Goal: Find specific page/section: Find specific page/section

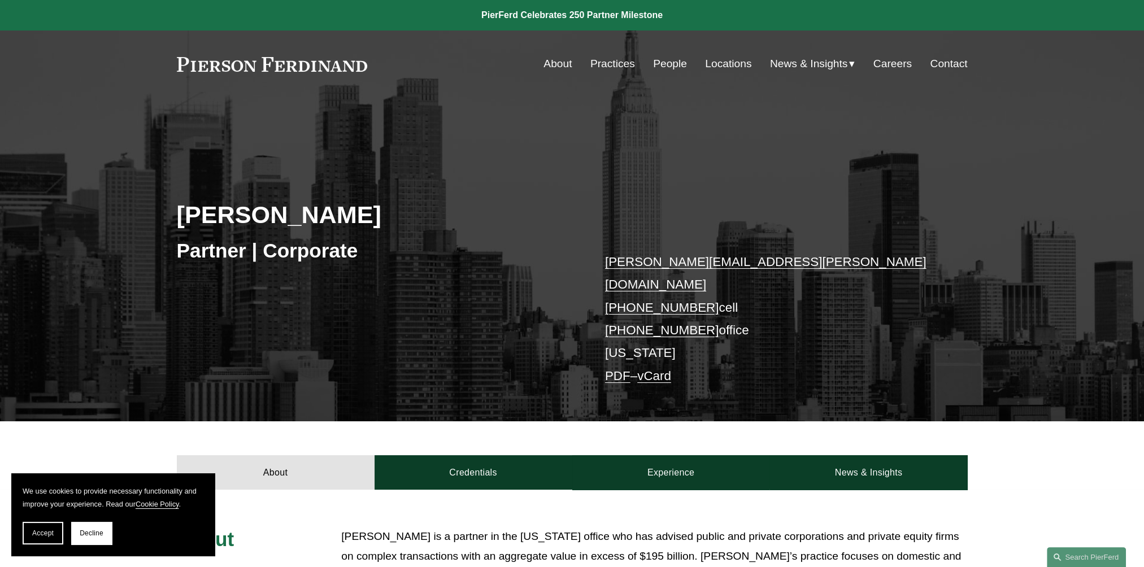
click at [730, 65] on link "Locations" at bounding box center [728, 63] width 46 height 21
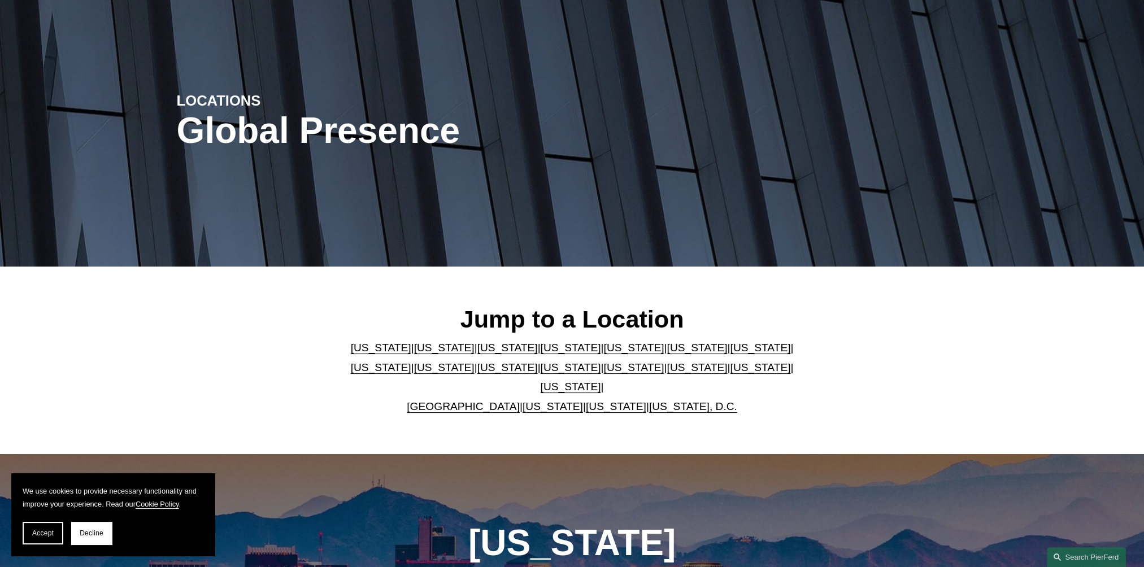
scroll to position [170, 0]
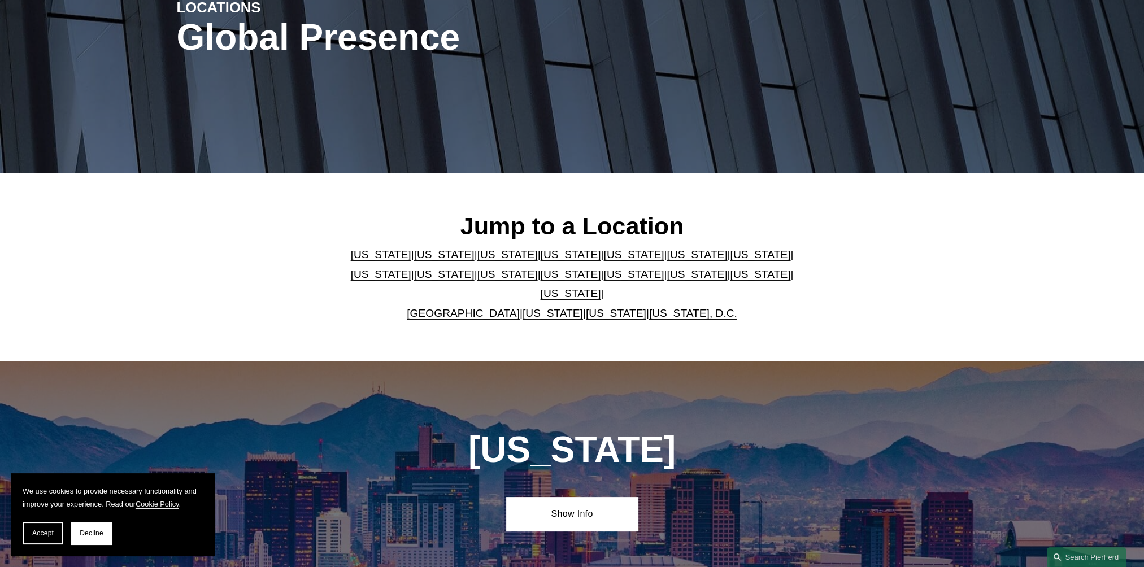
click at [541, 280] on link "New York" at bounding box center [571, 274] width 60 height 12
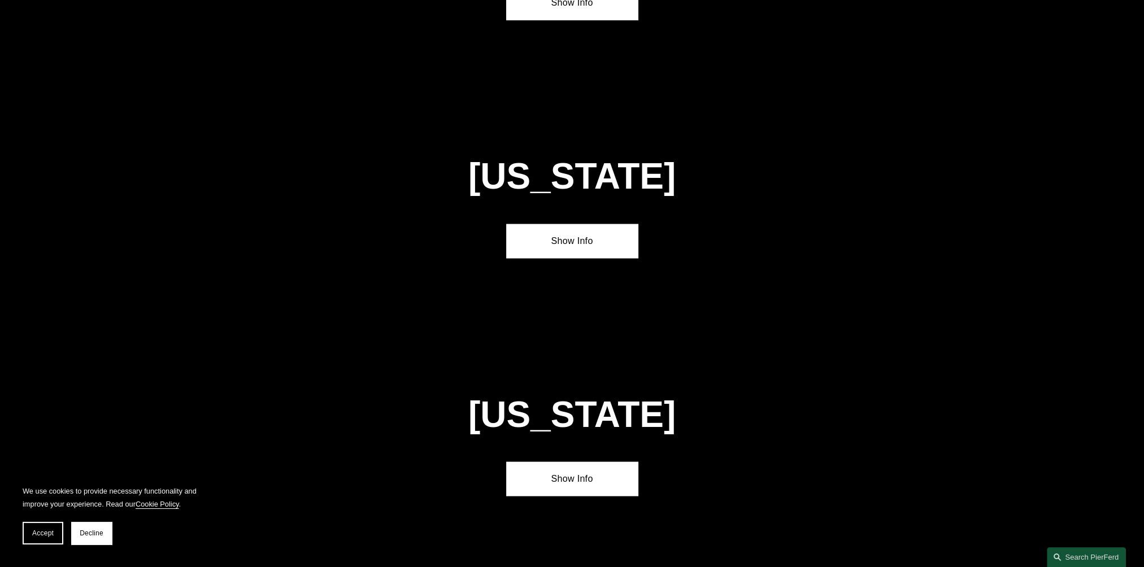
scroll to position [2912, 0]
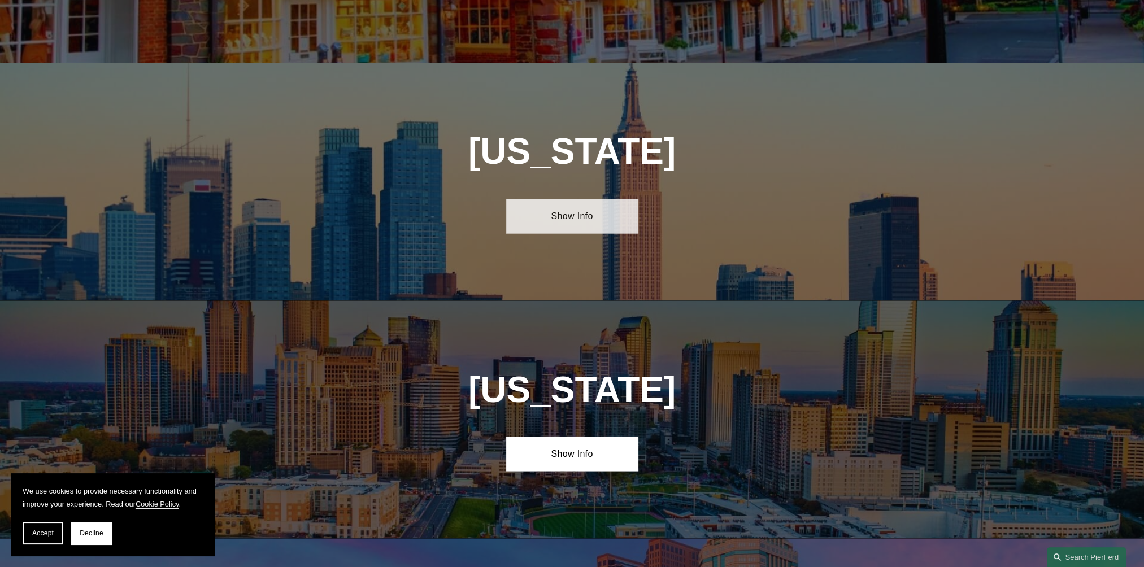
click at [578, 199] on link "Show Info" at bounding box center [572, 216] width 132 height 34
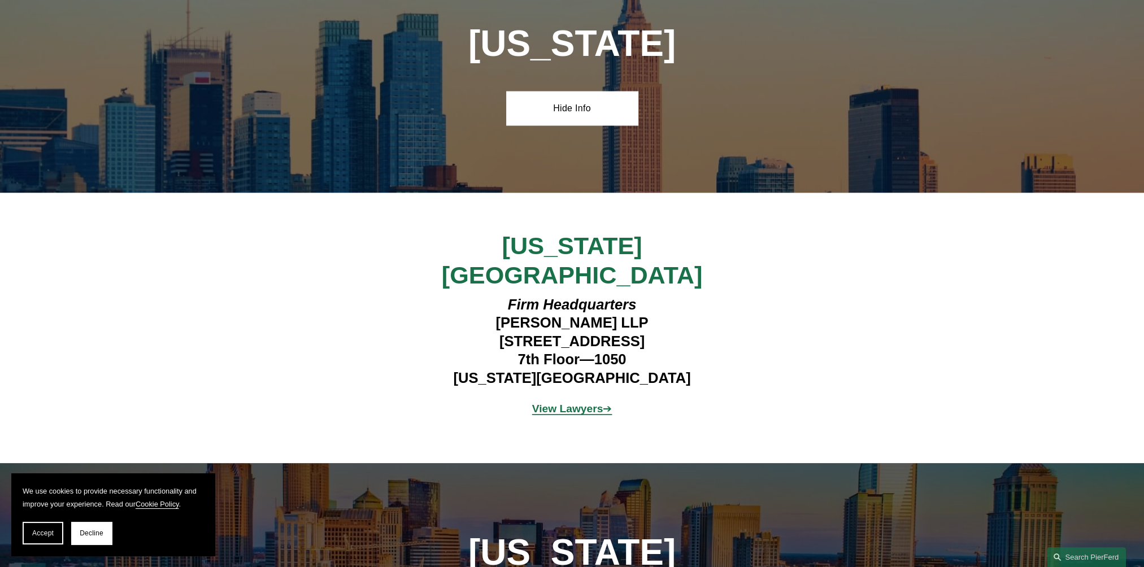
scroll to position [3025, 0]
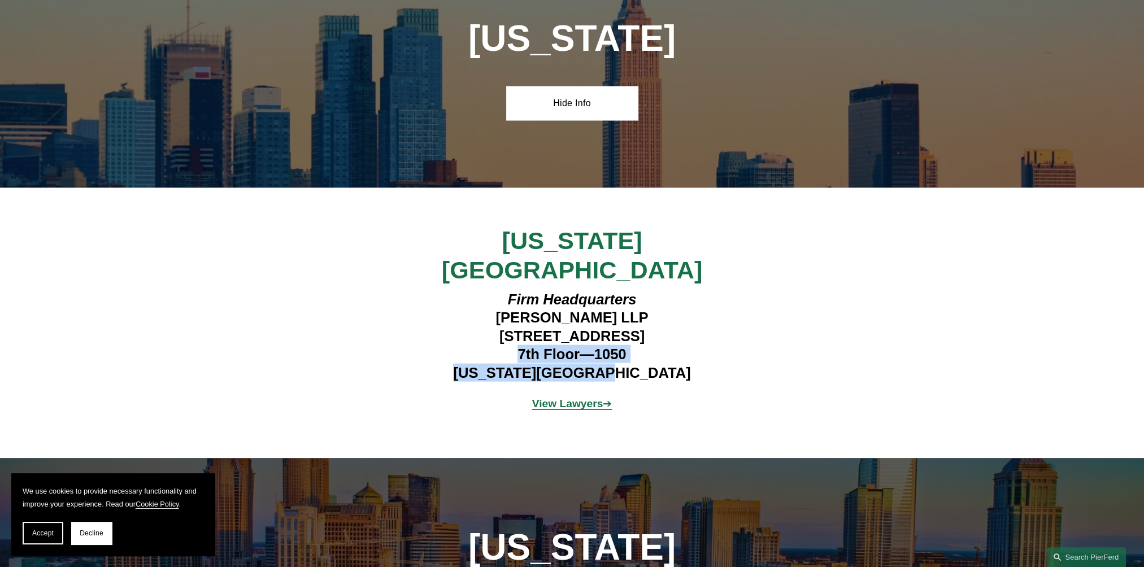
drag, startPoint x: 514, startPoint y: 271, endPoint x: 646, endPoint y: 283, distance: 133.3
click at [646, 290] on h4 "Firm Headquarters Pierson Ferdinand LLP 1270 Avenue of the Americas 7th Floor—1…" at bounding box center [571, 336] width 329 height 92
drag, startPoint x: 646, startPoint y: 283, endPoint x: 674, endPoint y: 346, distance: 69.4
click at [674, 346] on div "New York City Firm Headquarters Pierson Ferdinand LLP 1270 Avenue of the Americ…" at bounding box center [572, 323] width 1144 height 271
click at [572, 398] on strong "View Lawyers" at bounding box center [567, 404] width 71 height 12
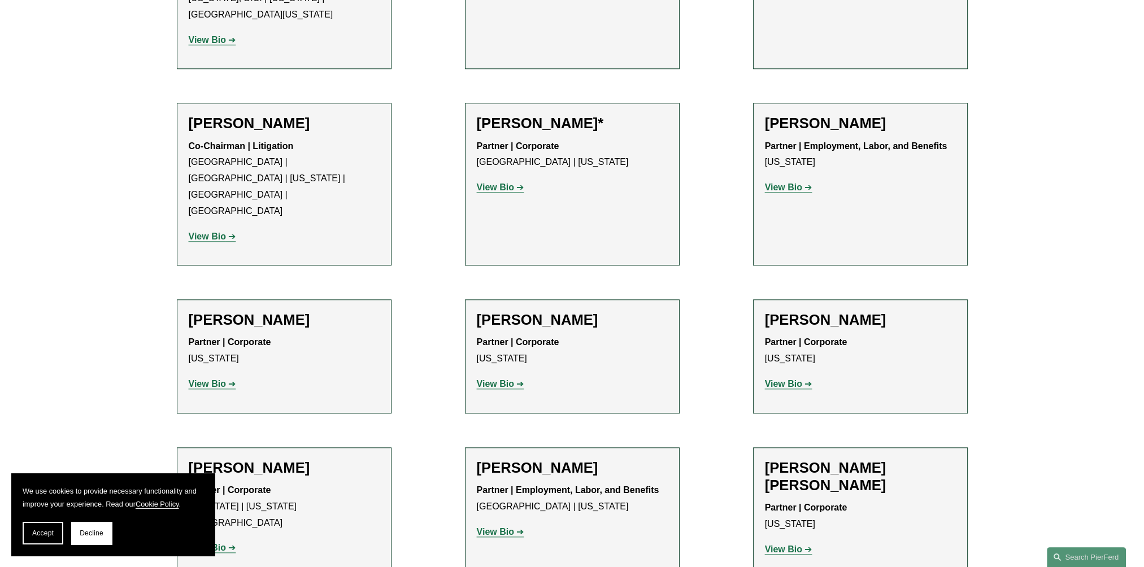
scroll to position [1639, 0]
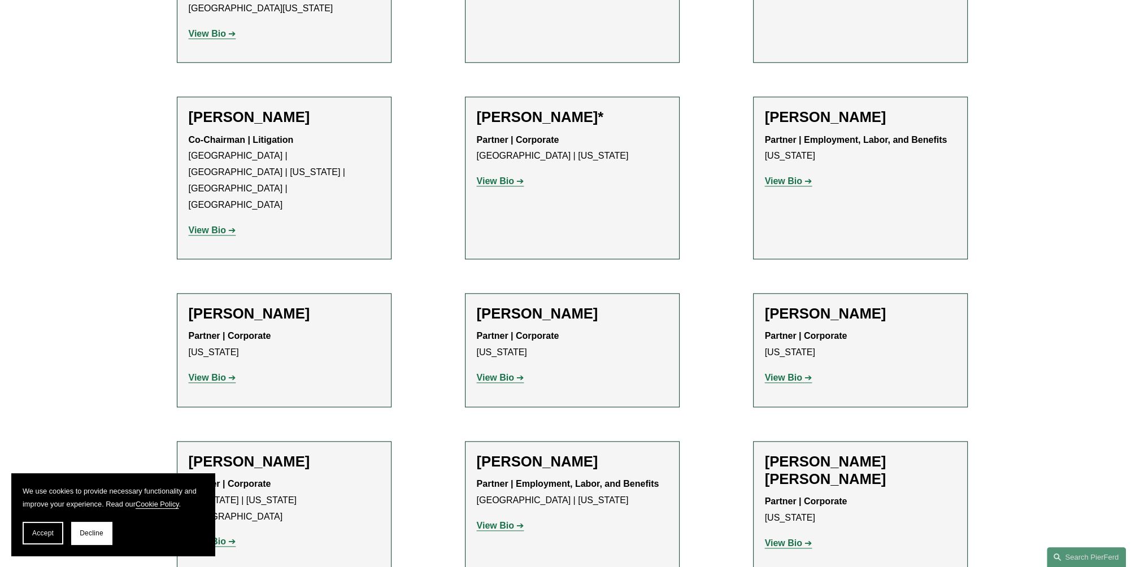
click at [507, 370] on p "View Bio" at bounding box center [572, 378] width 191 height 16
click at [507, 373] on strong "View Bio" at bounding box center [495, 378] width 37 height 10
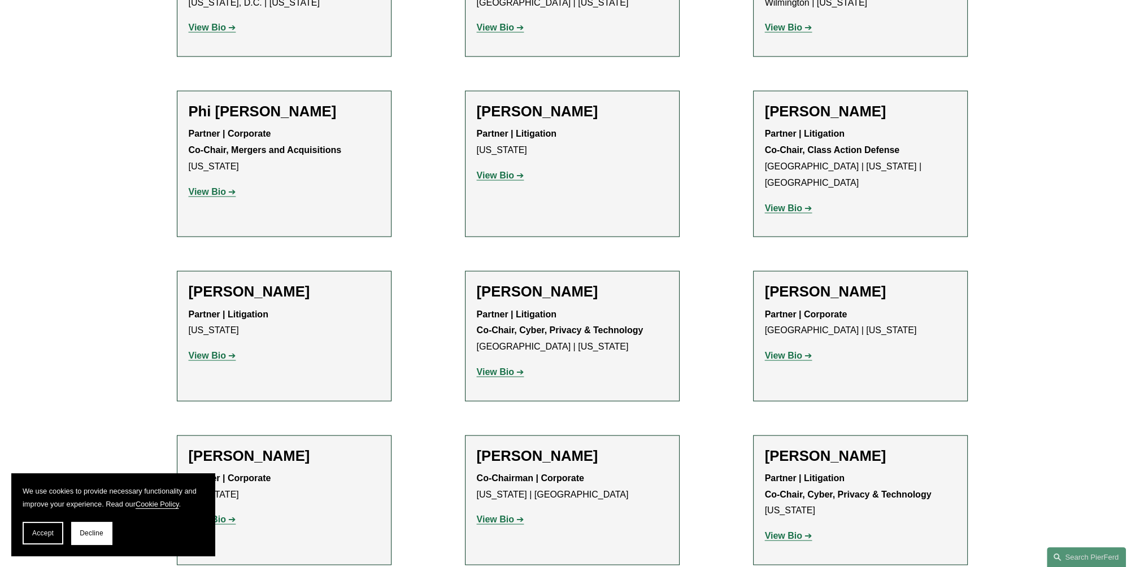
scroll to position [3165, 0]
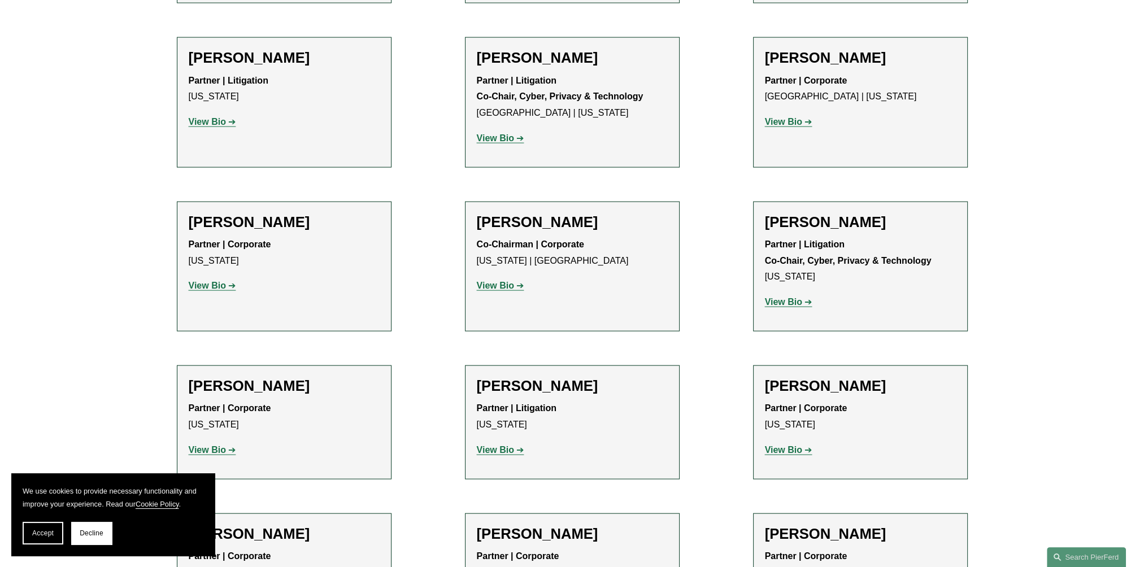
scroll to position [3278, 0]
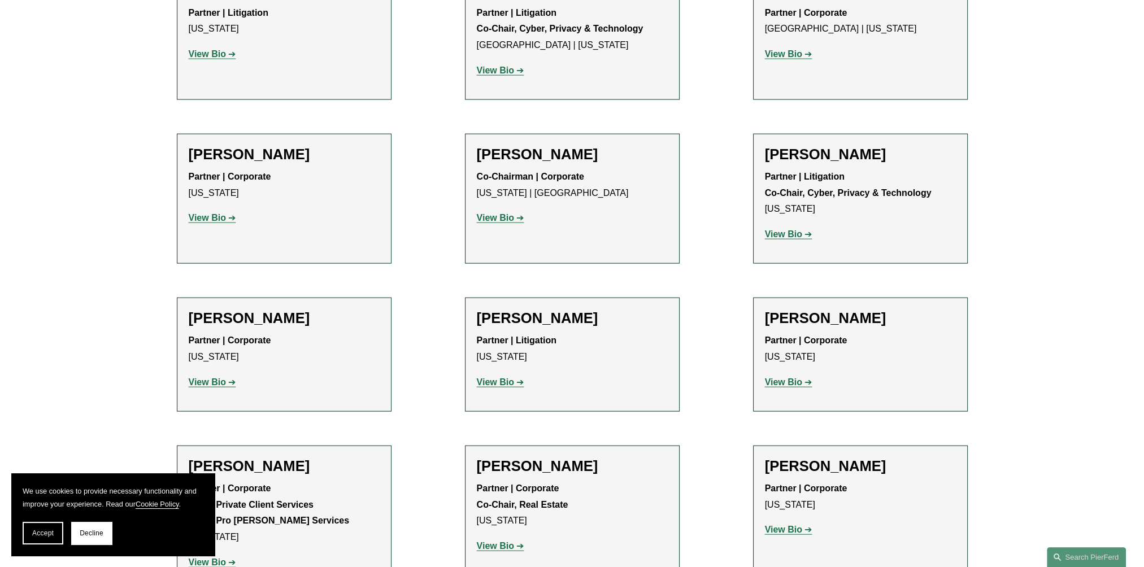
click at [510, 541] on strong "View Bio" at bounding box center [495, 546] width 37 height 10
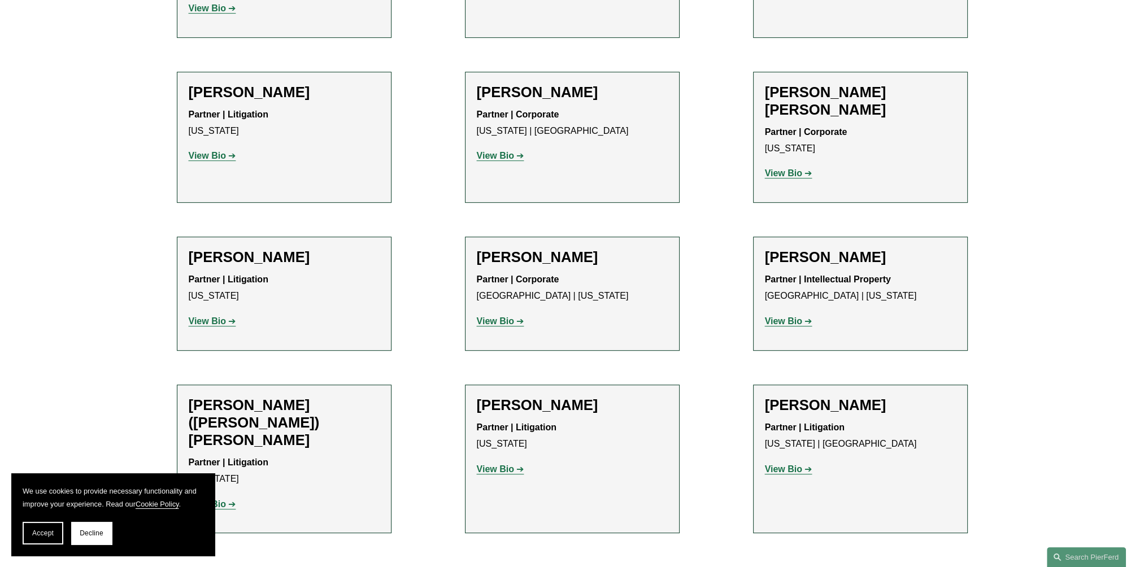
scroll to position [452, 0]
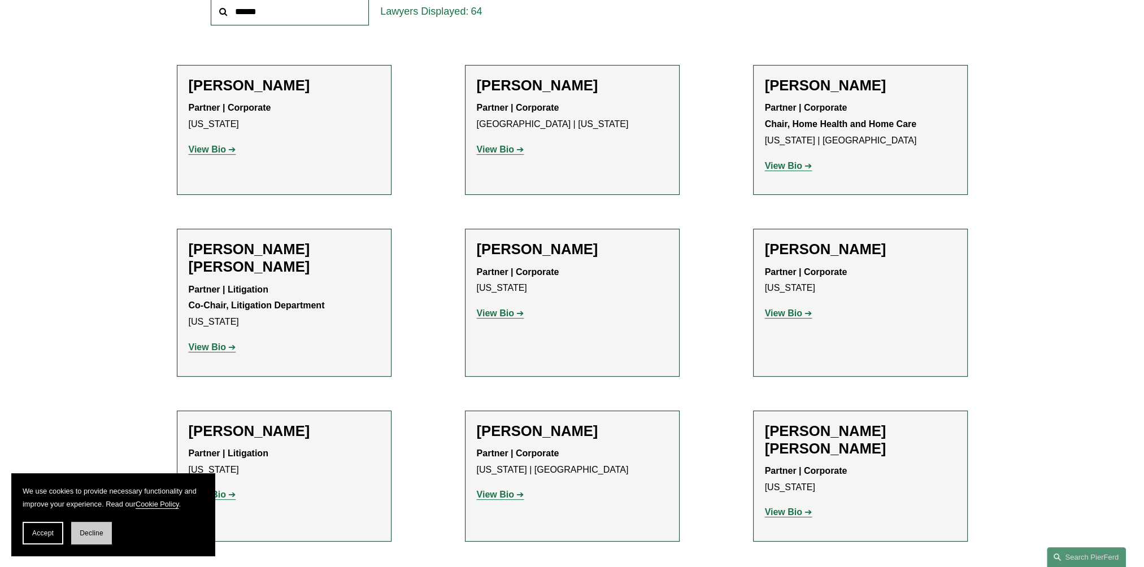
click at [93, 533] on span "Decline" at bounding box center [92, 534] width 24 height 8
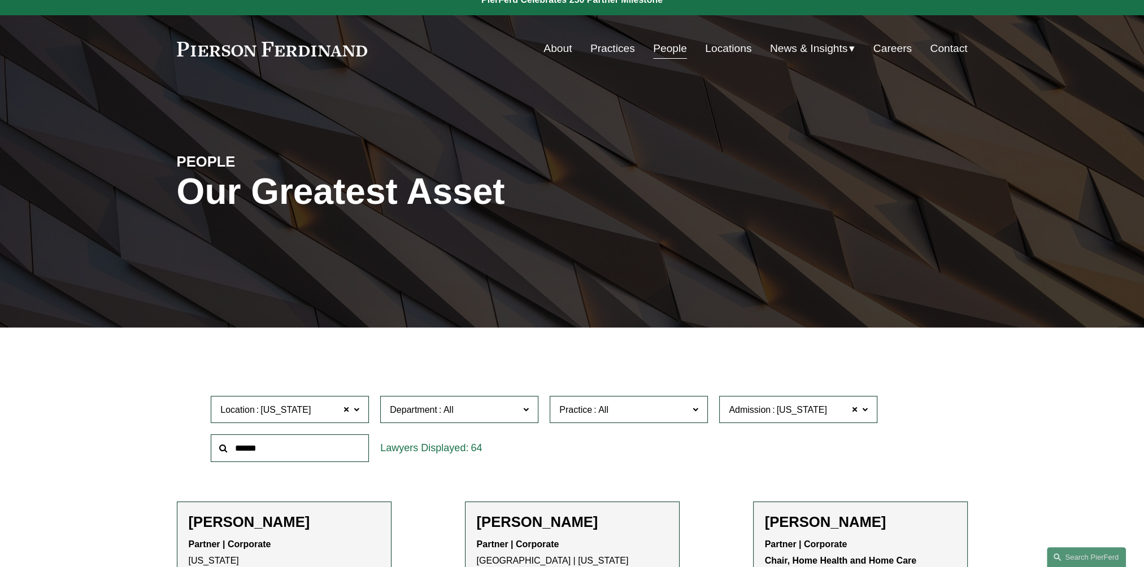
scroll to position [0, 0]
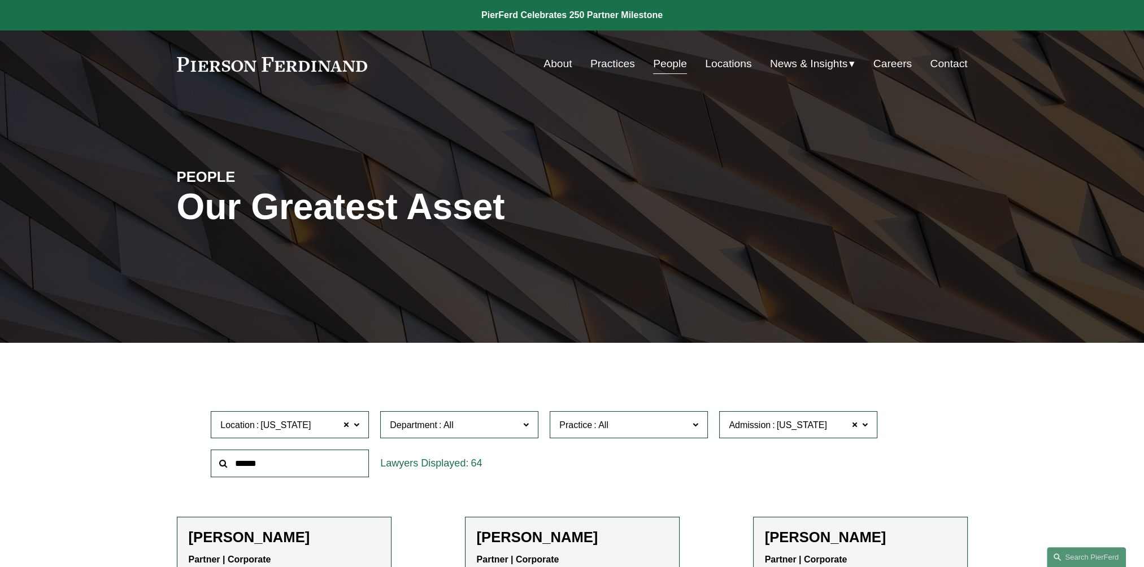
click at [0, 0] on span "News" at bounding box center [0, 0] width 0 height 0
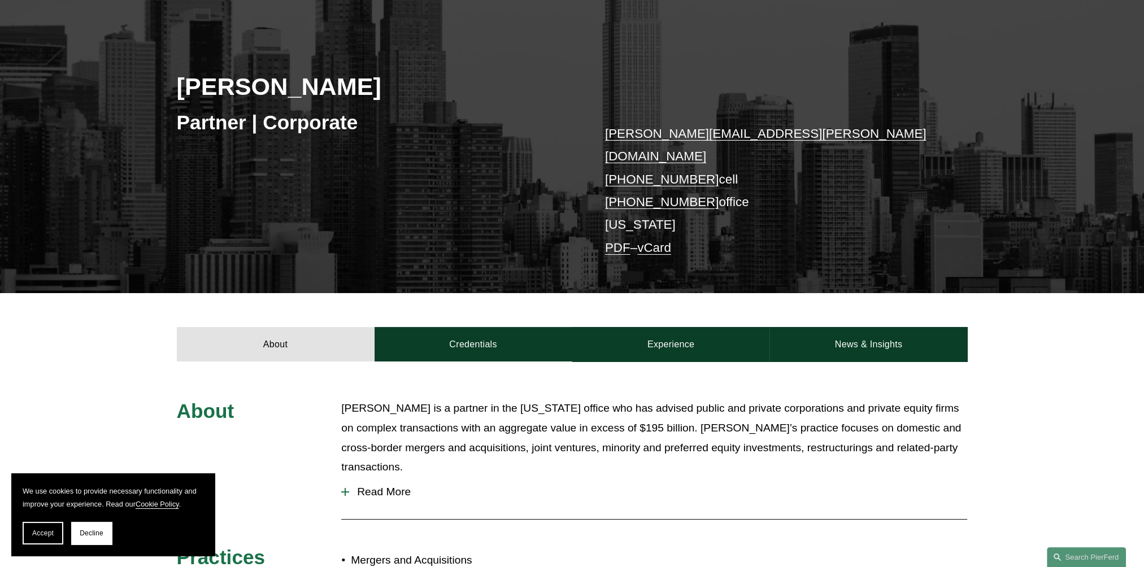
scroll to position [283, 0]
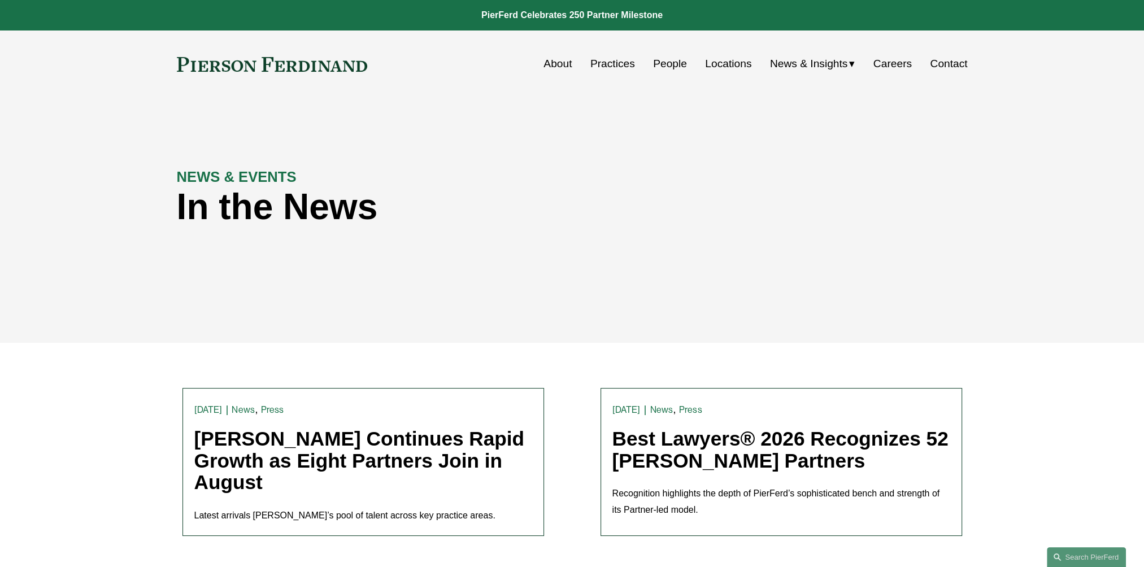
click at [604, 62] on link "Practices" at bounding box center [613, 63] width 45 height 21
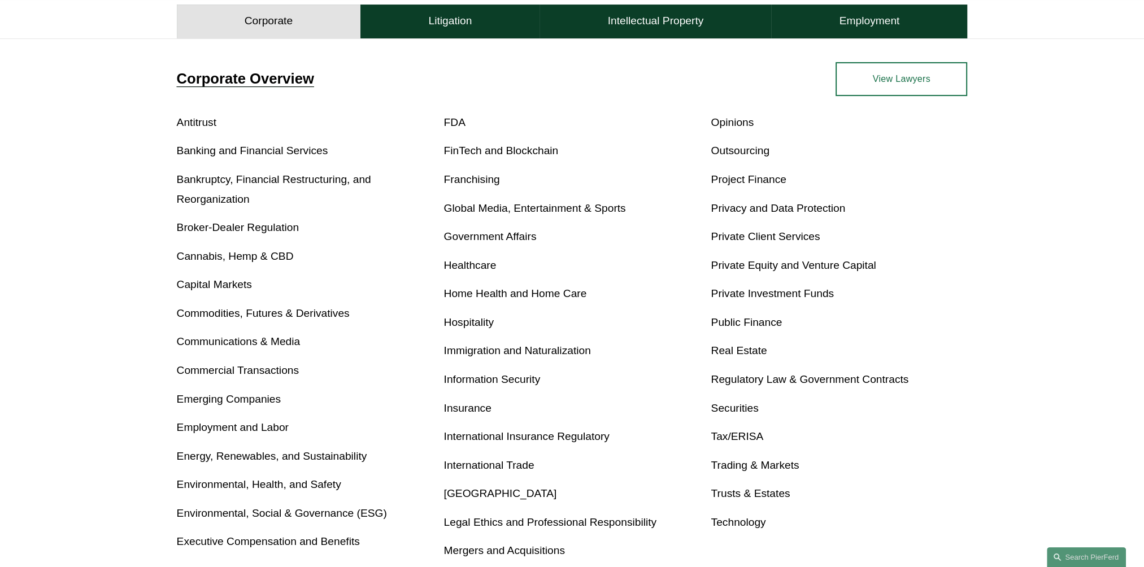
scroll to position [565, 0]
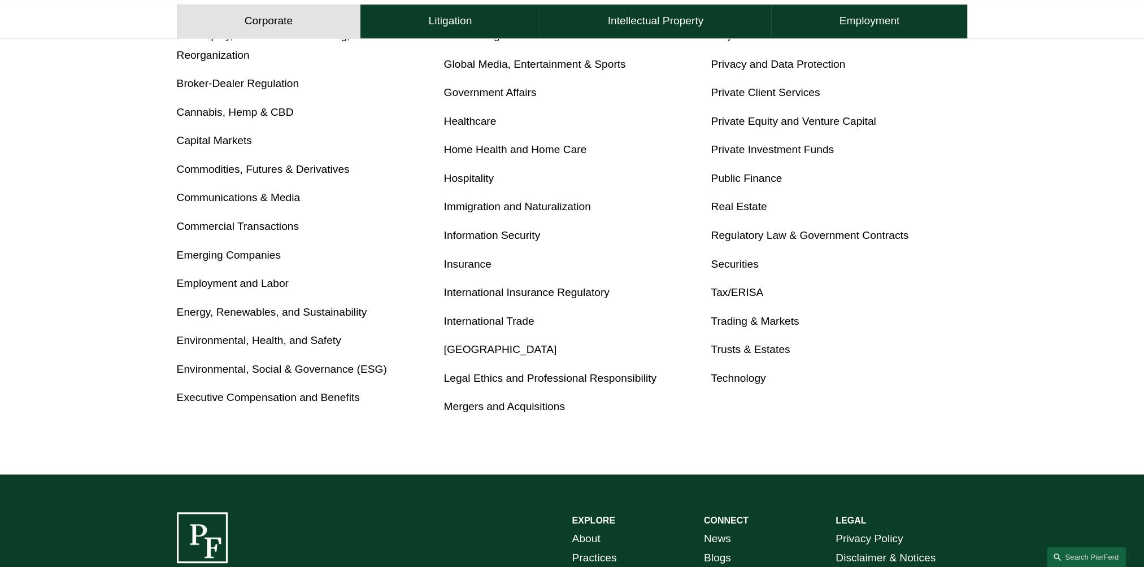
click at [545, 403] on link "Mergers and Acquisitions" at bounding box center [504, 407] width 121 height 12
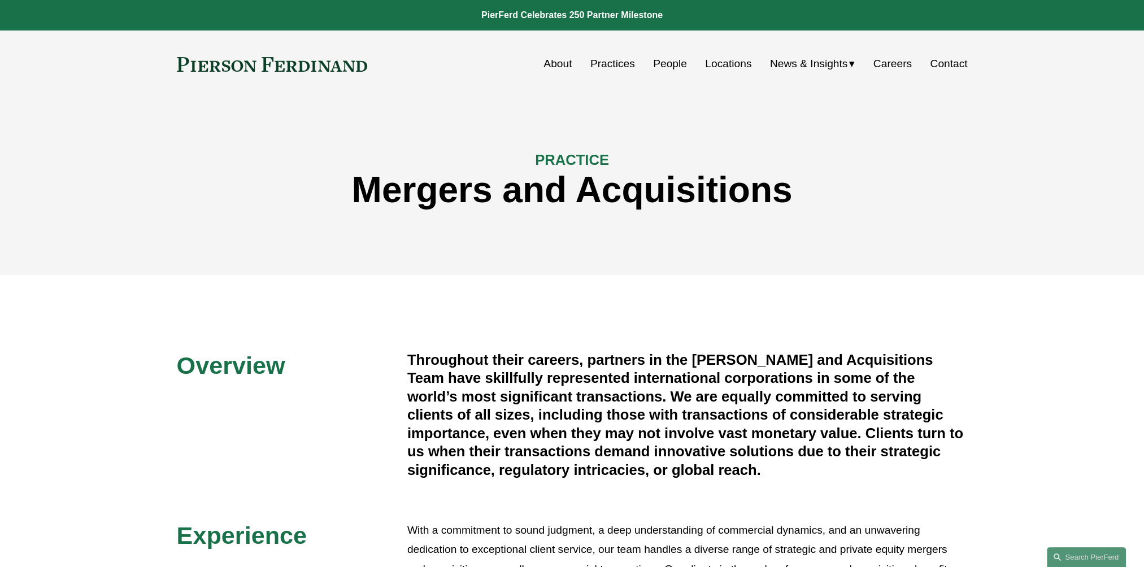
click at [717, 61] on link "Locations" at bounding box center [728, 63] width 46 height 21
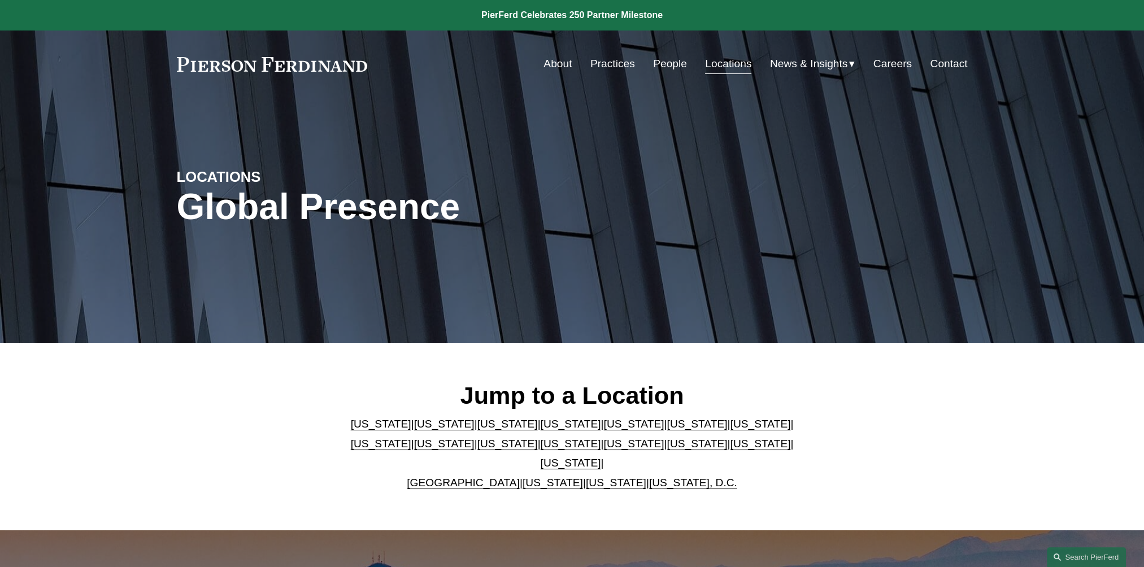
click at [667, 69] on link "People" at bounding box center [670, 63] width 34 height 21
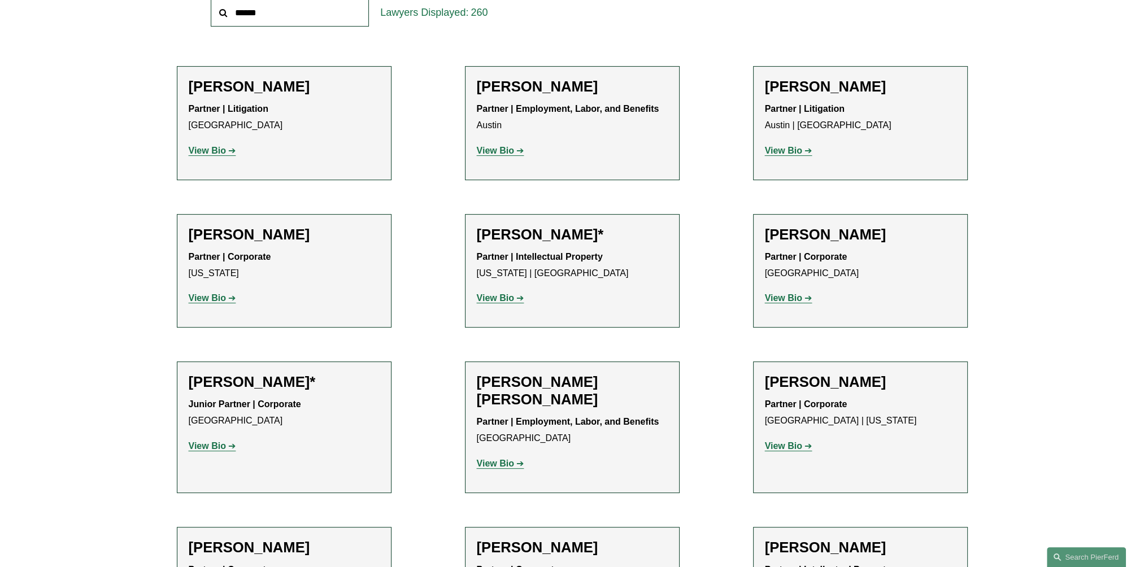
scroll to position [452, 0]
